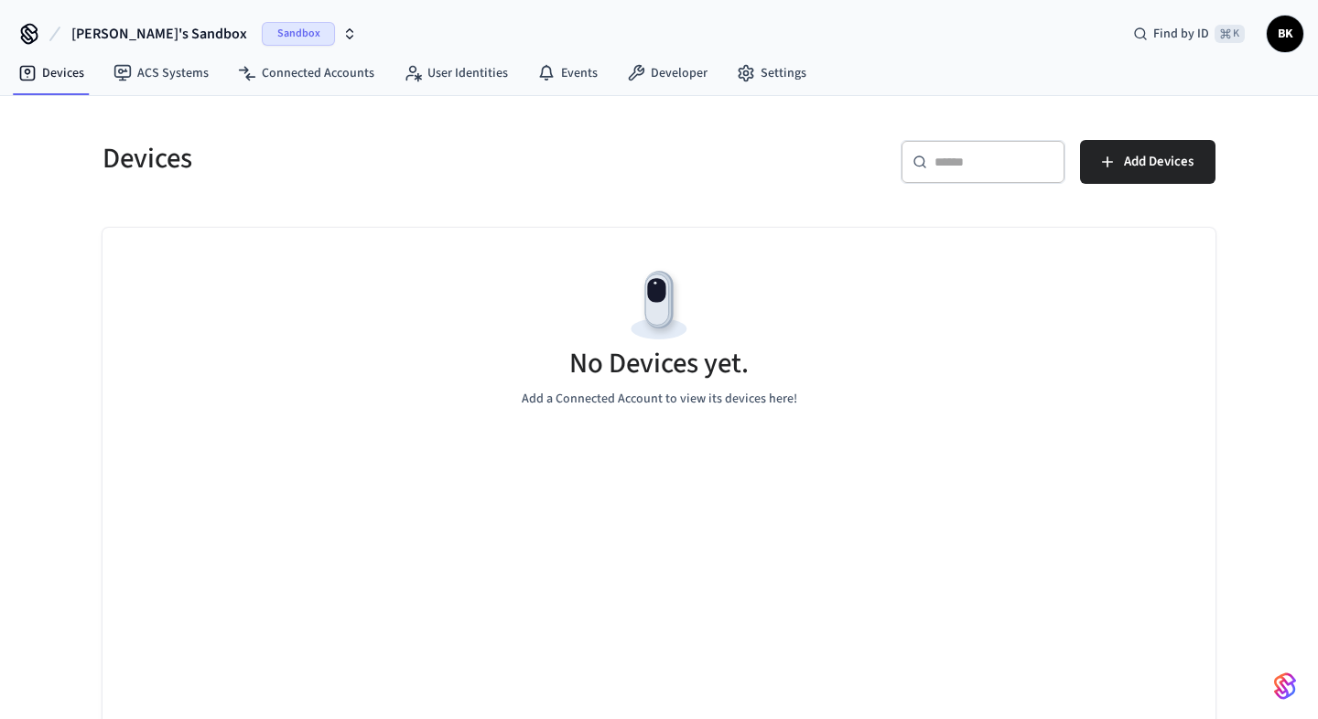
click at [811, 70] on div "Devices ACS Systems Connected Accounts User Identities Events Developer Settings" at bounding box center [659, 74] width 1318 height 43
click at [772, 69] on link "Settings" at bounding box center [771, 73] width 99 height 33
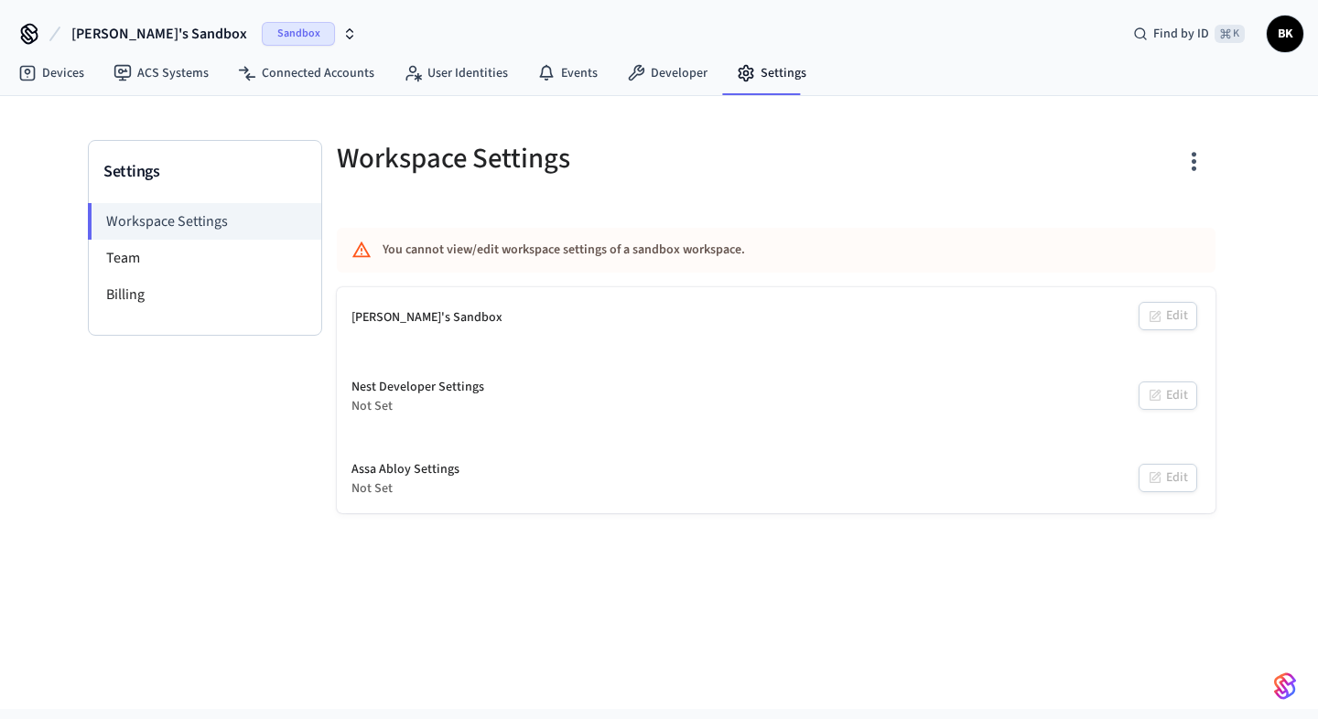
click at [656, 254] on div "You cannot view/edit workspace settings of a sandbox workspace." at bounding box center [722, 250] width 679 height 34
click at [265, 32] on span "Sandbox" at bounding box center [298, 34] width 73 height 24
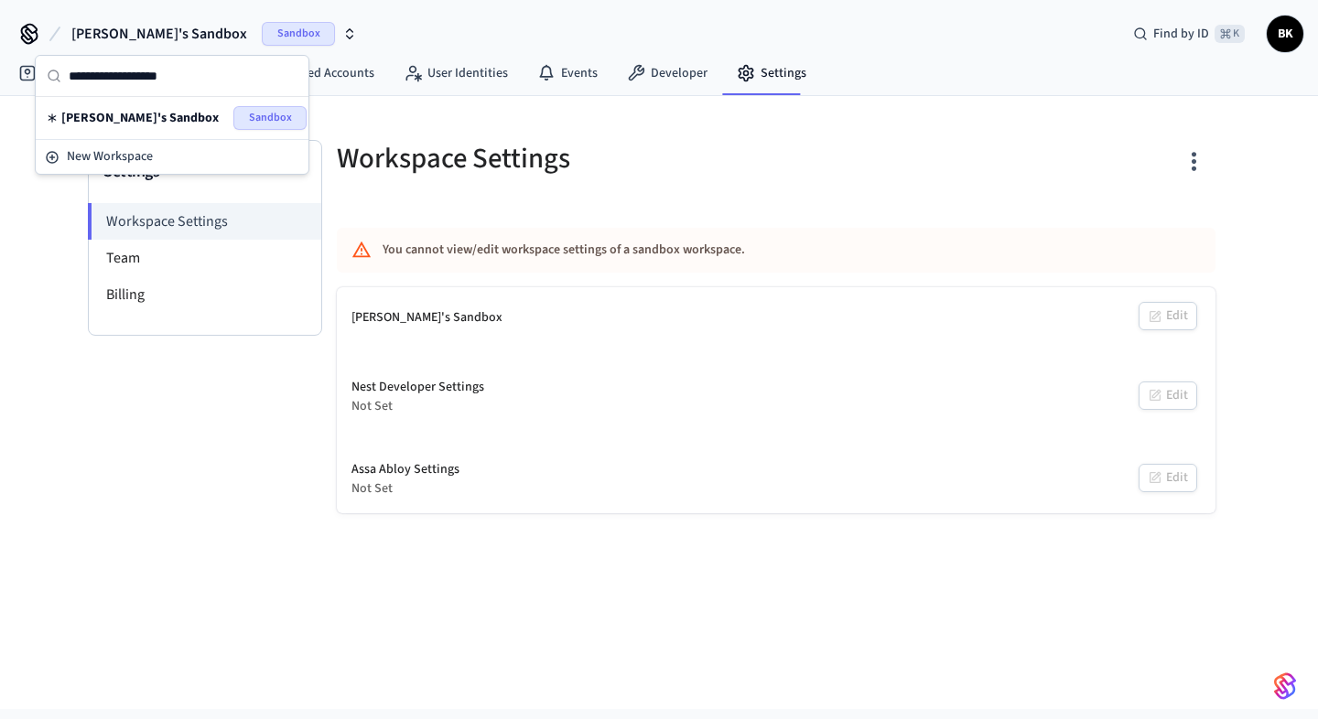
click at [35, 256] on div "Settings Workspace Settings Team Billing Workspace Settings You cannot view/edi…" at bounding box center [659, 402] width 1318 height 613
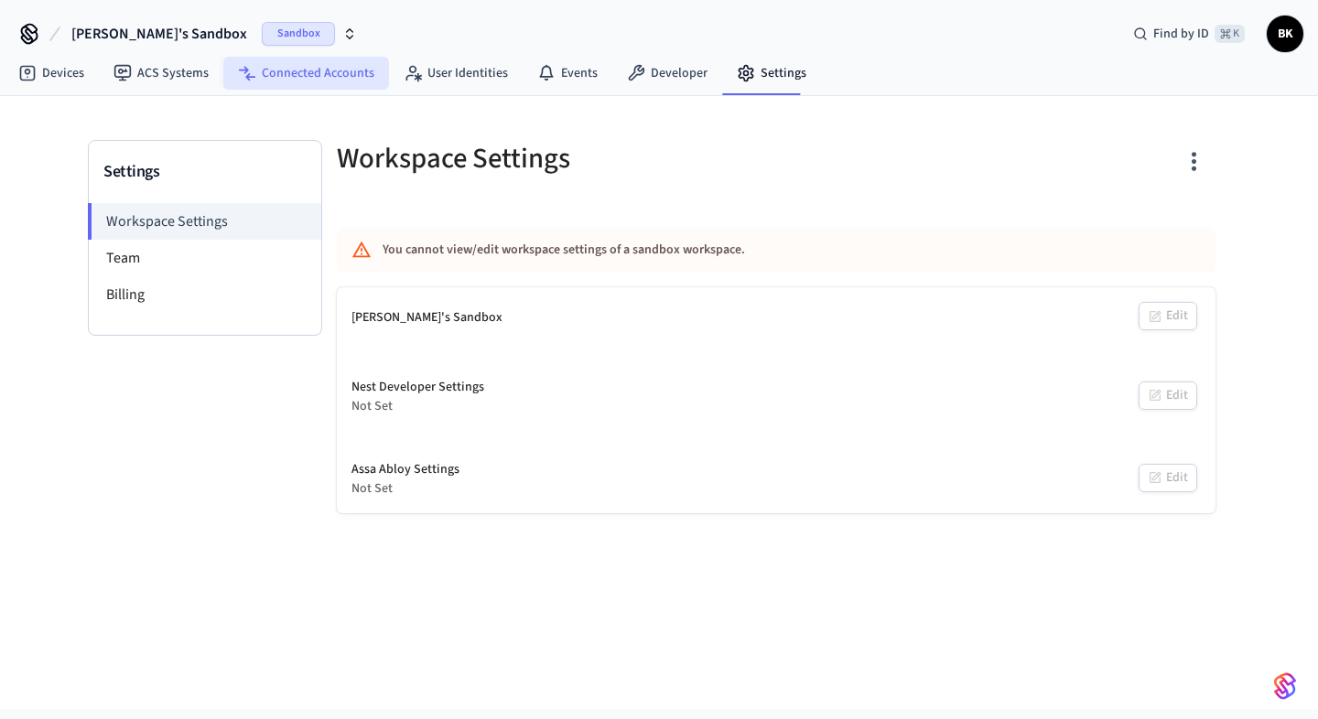
click at [353, 69] on link "Connected Accounts" at bounding box center [306, 73] width 166 height 33
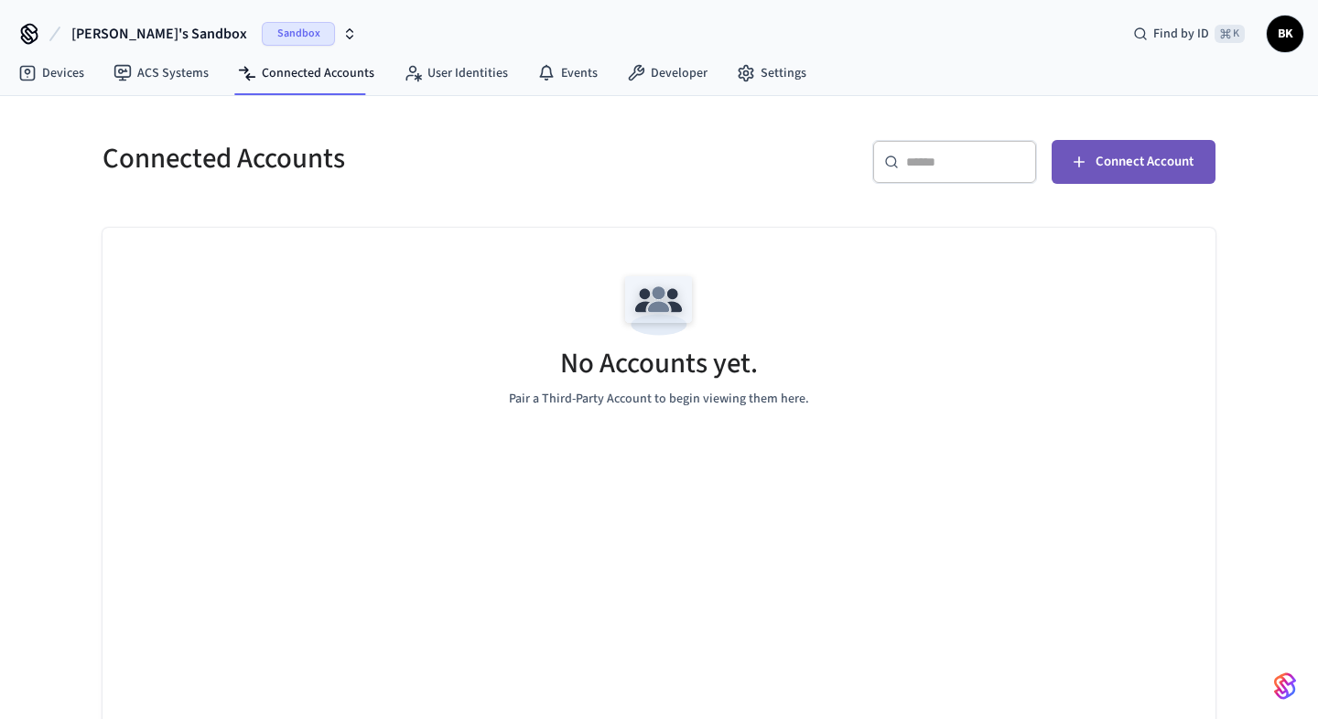
click at [1107, 160] on span "Connect Account" at bounding box center [1145, 162] width 98 height 24
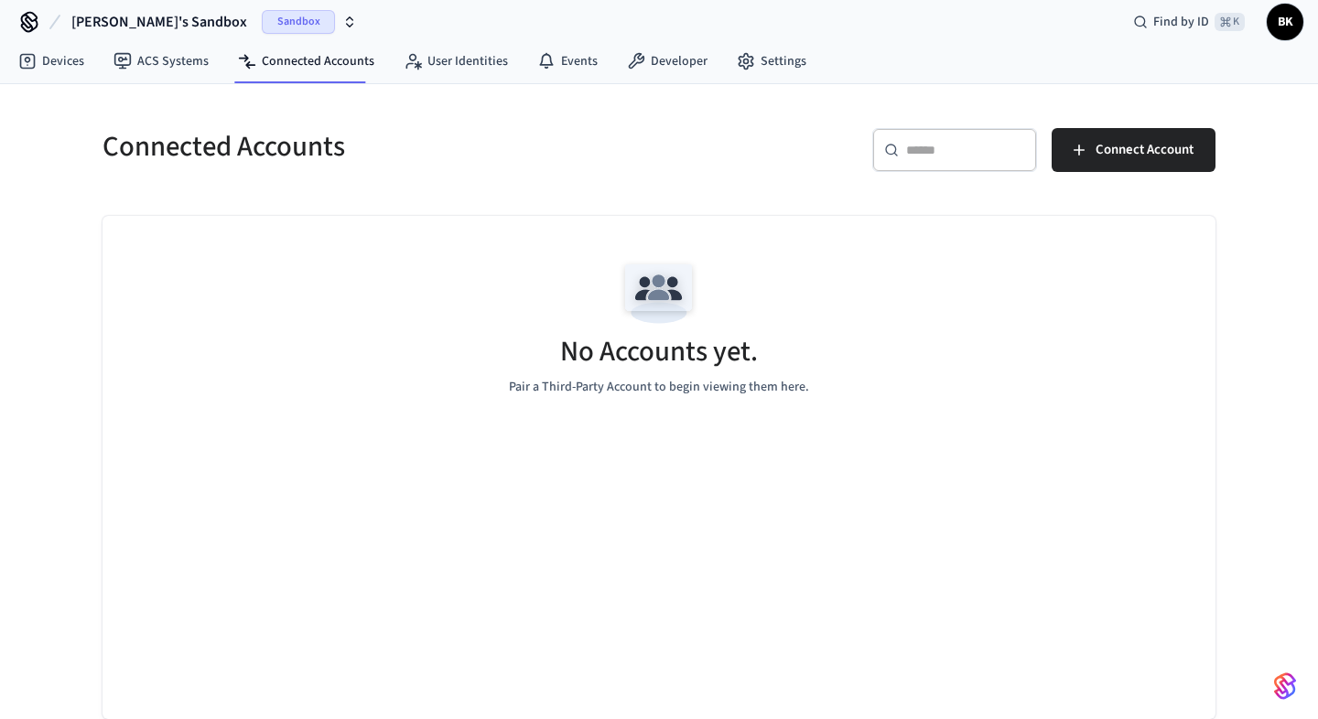
click at [1287, 691] on img "button" at bounding box center [1285, 686] width 22 height 29
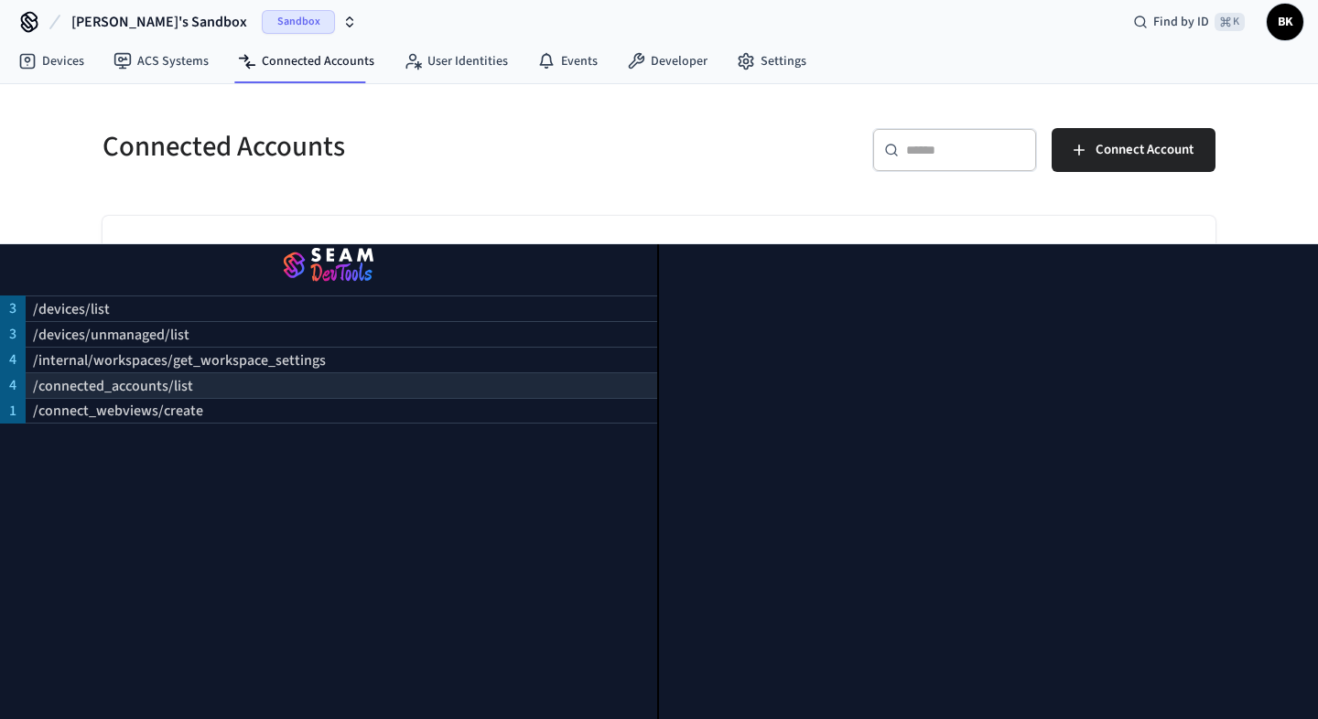
click at [157, 393] on p "/connected_accounts/list" at bounding box center [113, 386] width 160 height 22
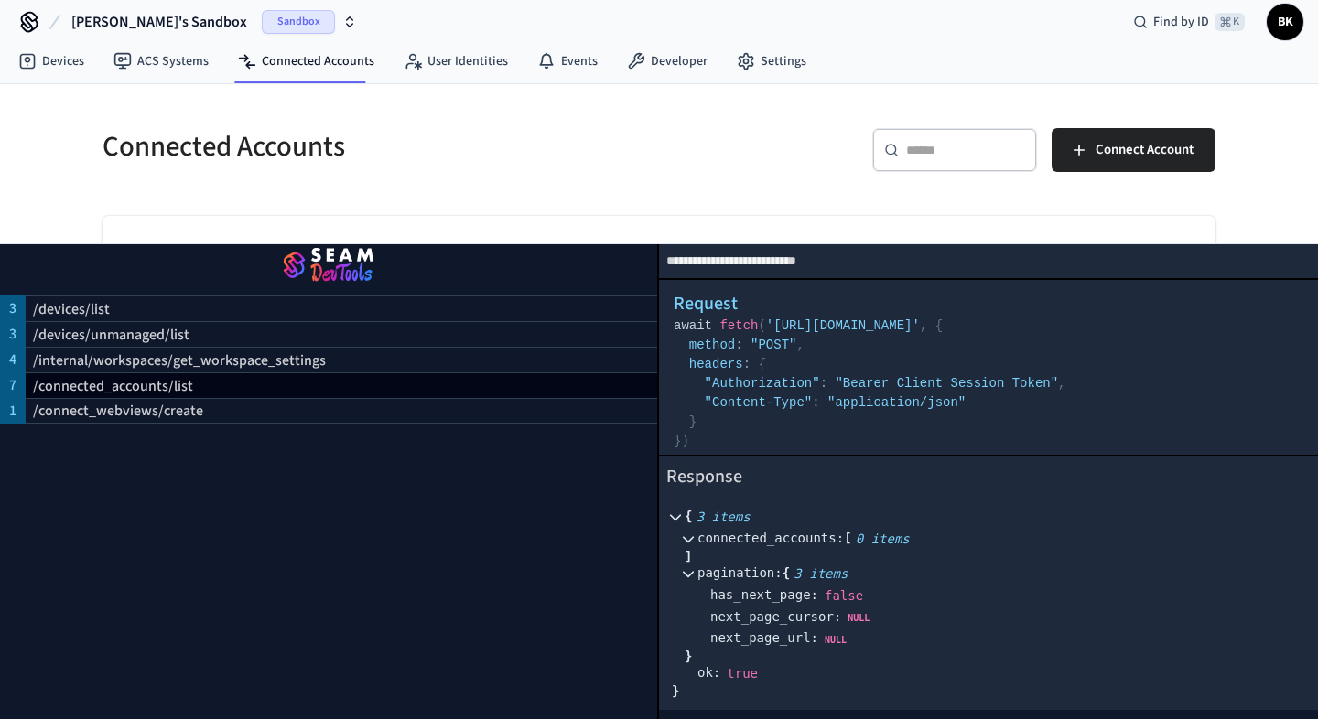
click at [347, 24] on icon "button" at bounding box center [350, 25] width 6 height 3
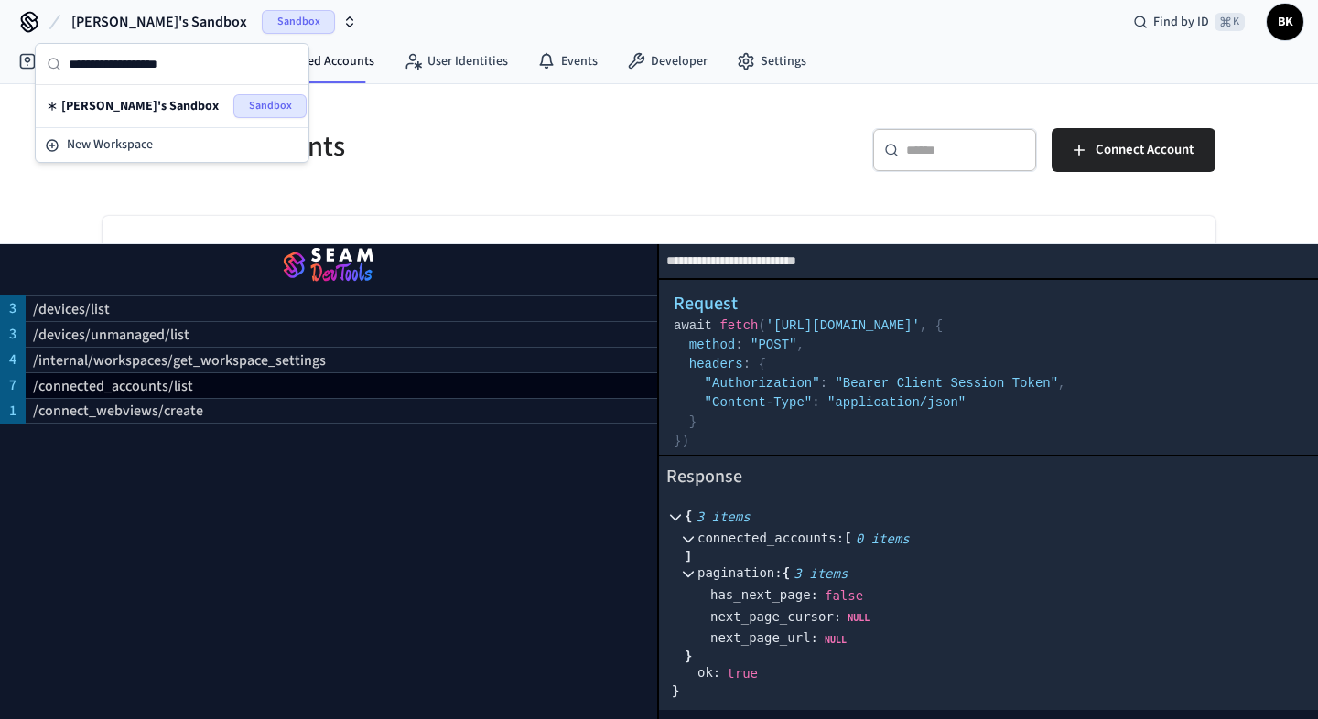
click at [238, 106] on span "Sandbox" at bounding box center [269, 106] width 73 height 24
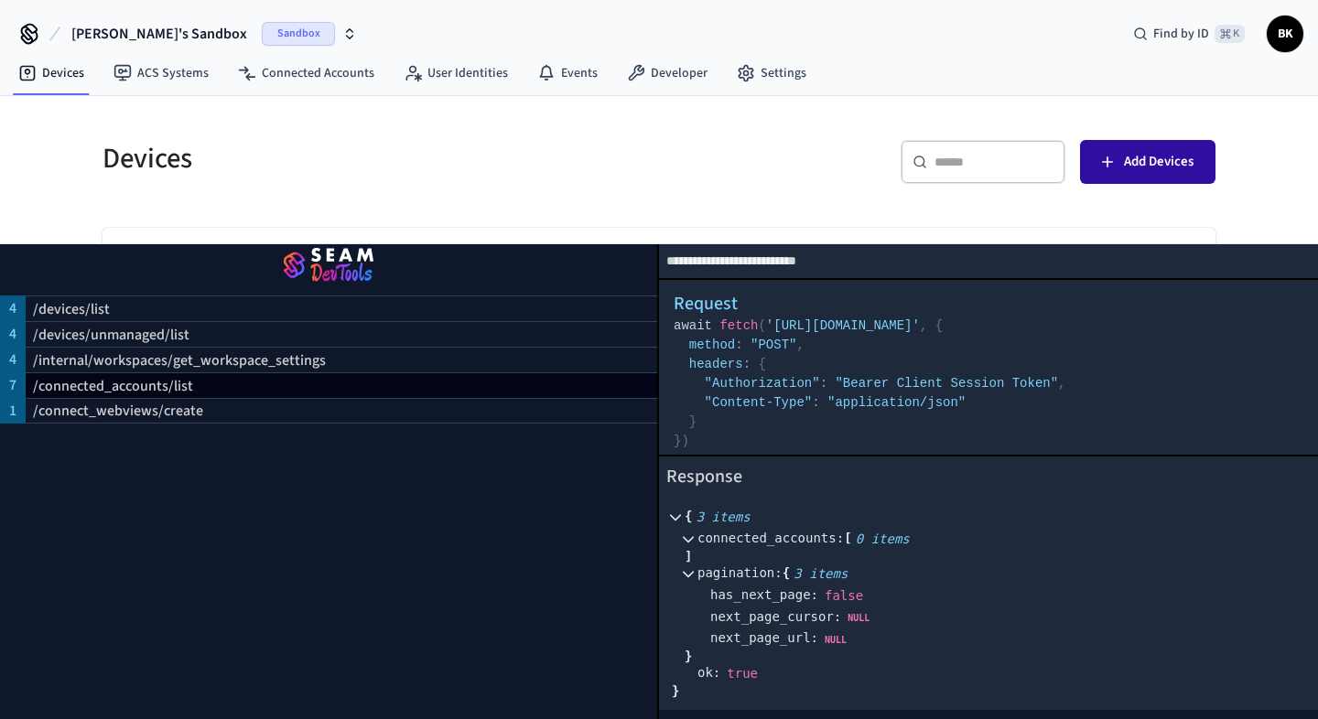
click at [1146, 174] on button "Add Devices" at bounding box center [1147, 162] width 135 height 44
